Goal: Task Accomplishment & Management: Use online tool/utility

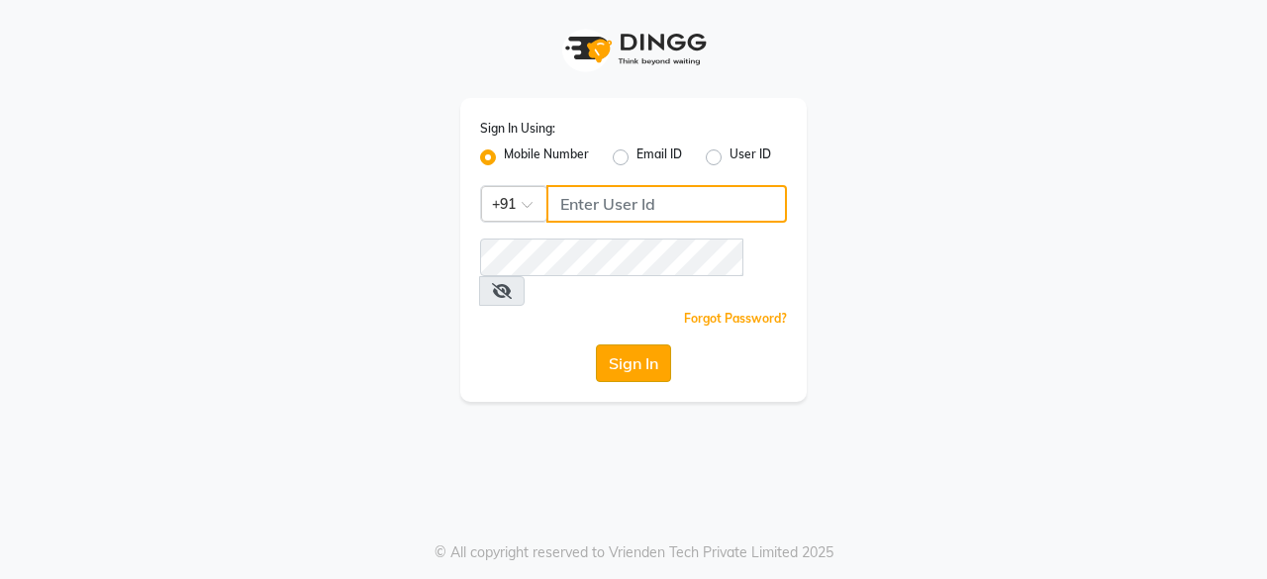
type input "9910088406"
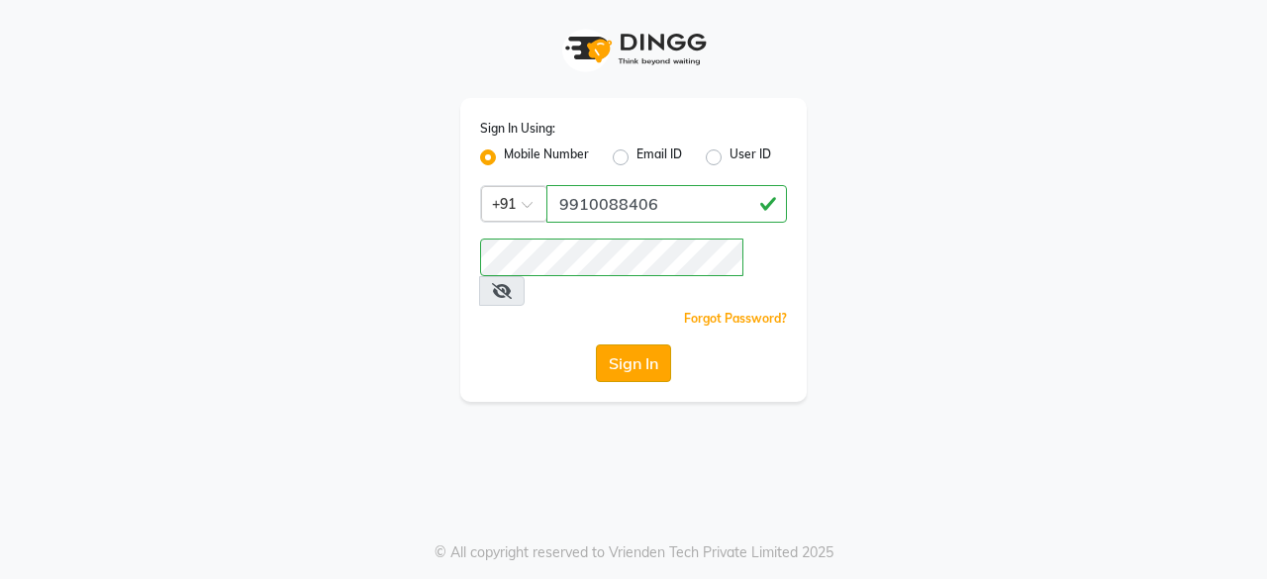
click at [647, 344] on button "Sign In" at bounding box center [633, 363] width 75 height 38
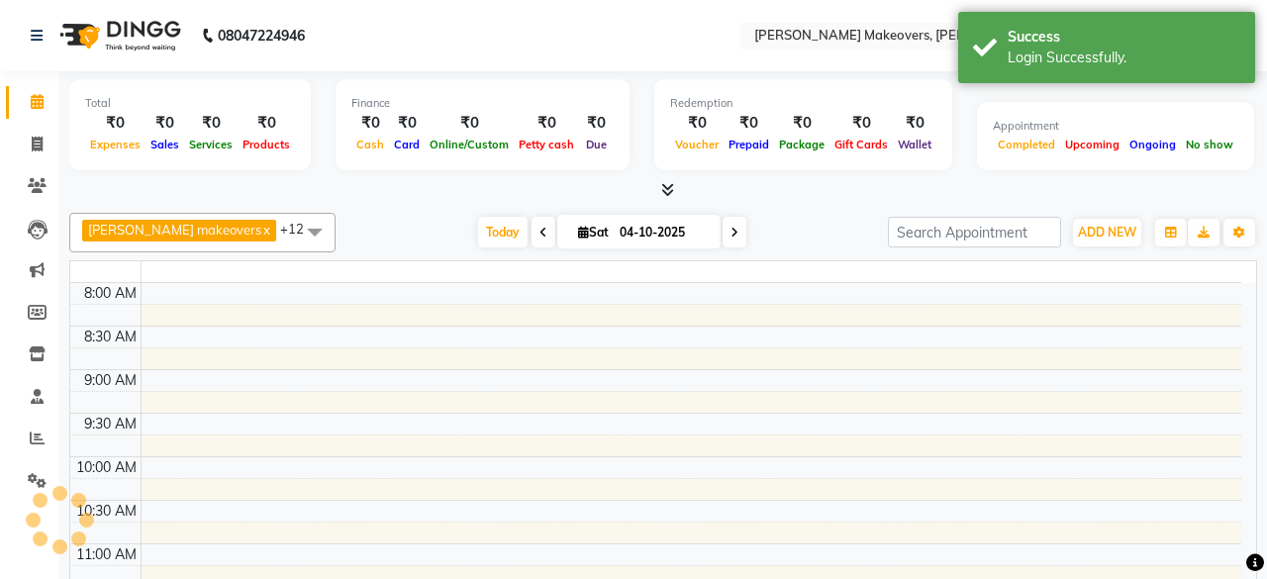
select select "en"
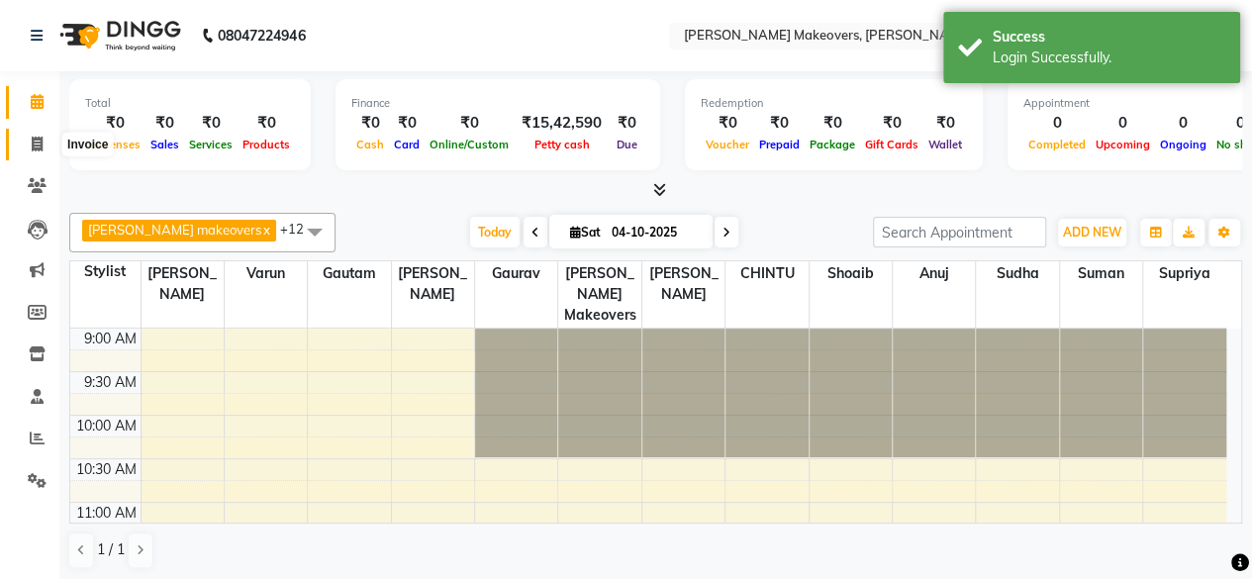
click at [38, 144] on icon at bounding box center [37, 144] width 11 height 15
select select "service"
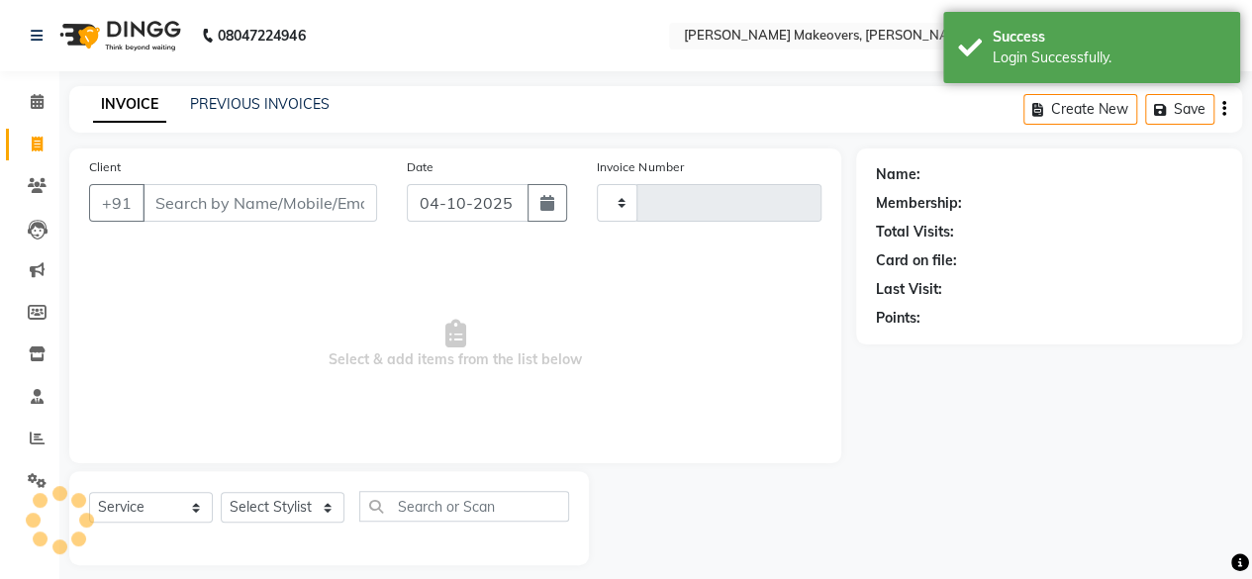
type input "0337"
select select "3533"
select select "P"
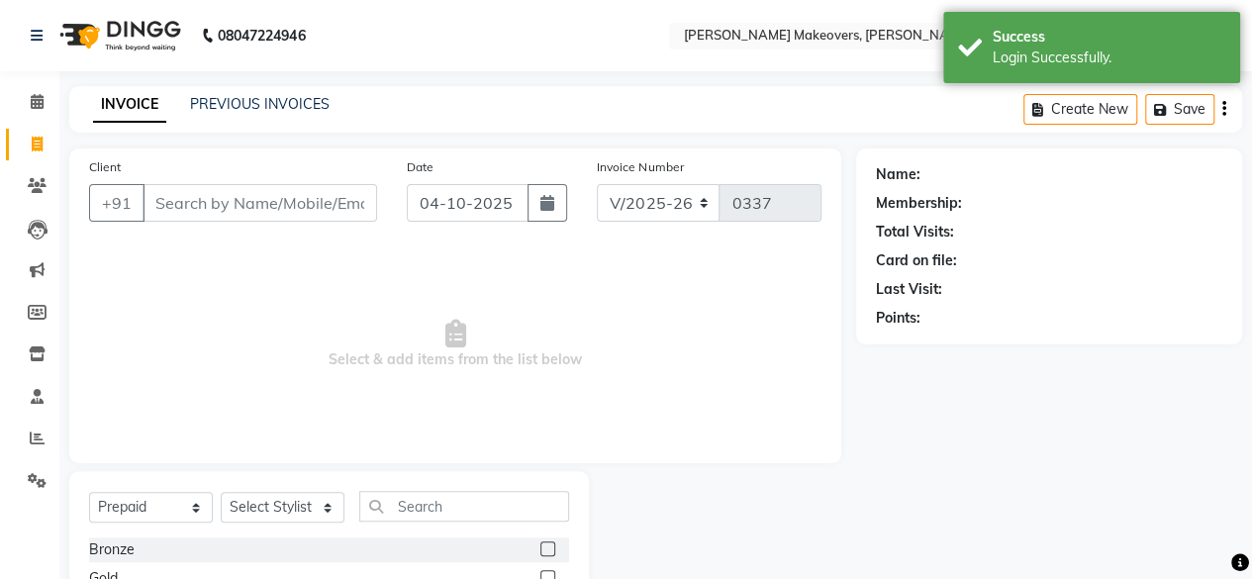
click at [235, 199] on input "Client" at bounding box center [260, 203] width 235 height 38
